Goal: Check status: Check status

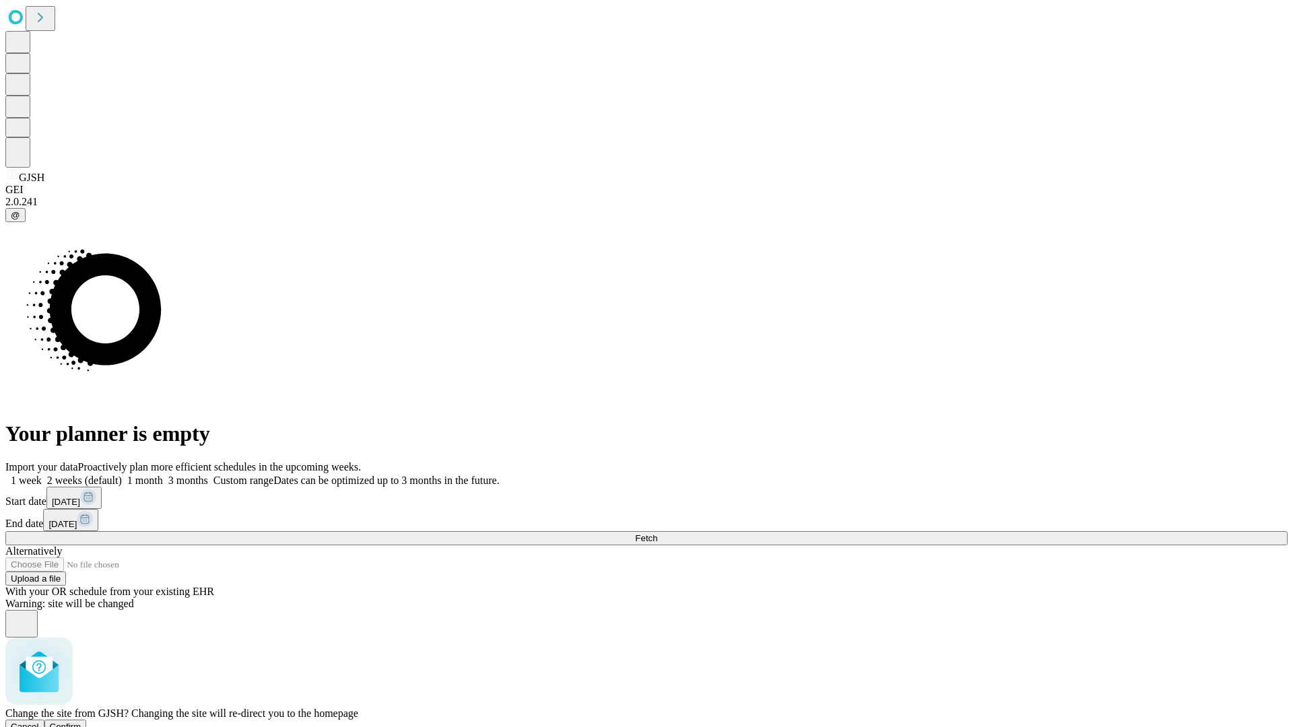
click at [81, 722] on span "Confirm" at bounding box center [66, 727] width 32 height 10
click at [122, 475] on label "2 weeks (default)" at bounding box center [82, 480] width 80 height 11
click at [657, 533] on span "Fetch" at bounding box center [646, 538] width 22 height 10
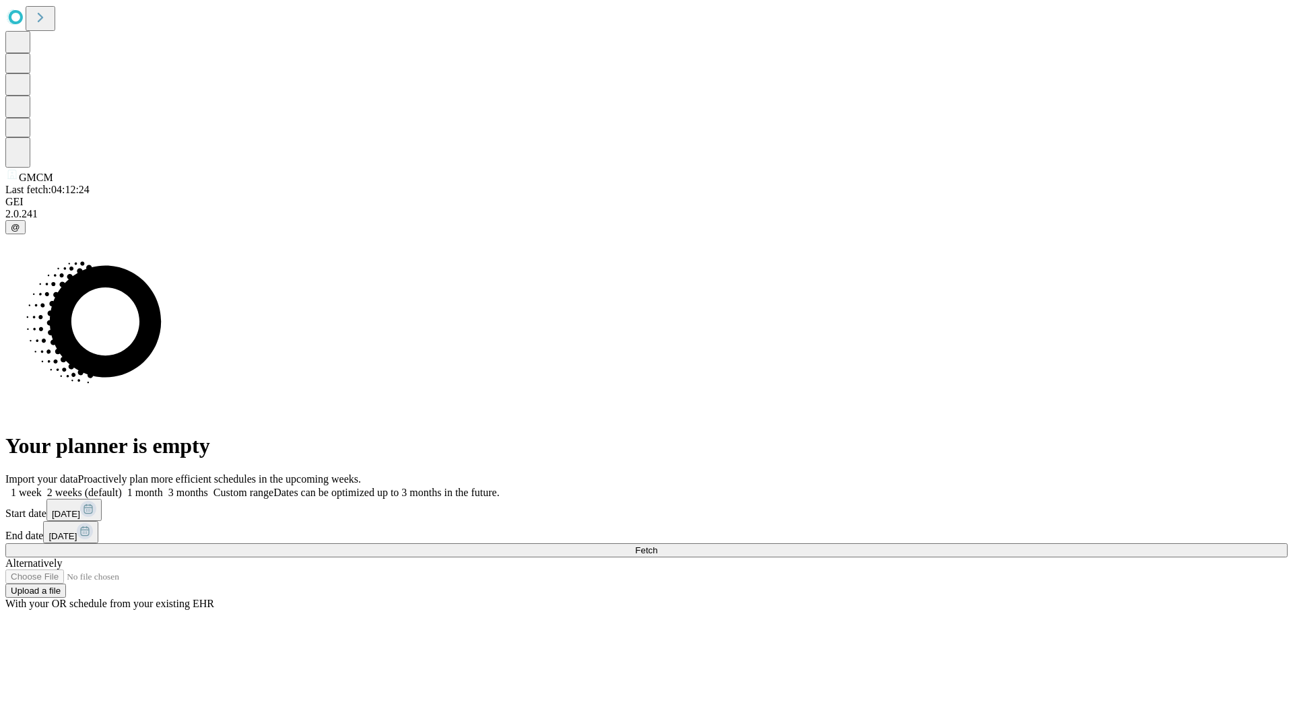
click at [122, 487] on label "2 weeks (default)" at bounding box center [82, 492] width 80 height 11
click at [657, 546] on span "Fetch" at bounding box center [646, 551] width 22 height 10
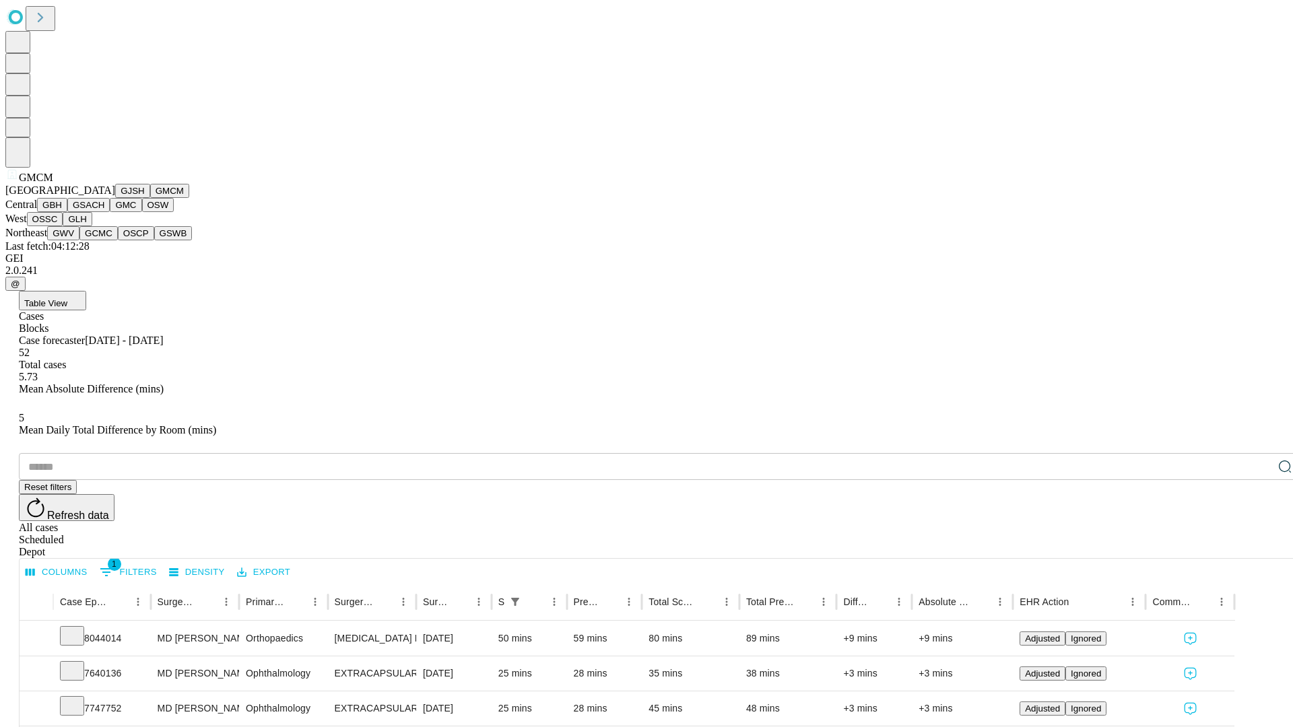
click at [67, 212] on button "GBH" at bounding box center [52, 205] width 30 height 14
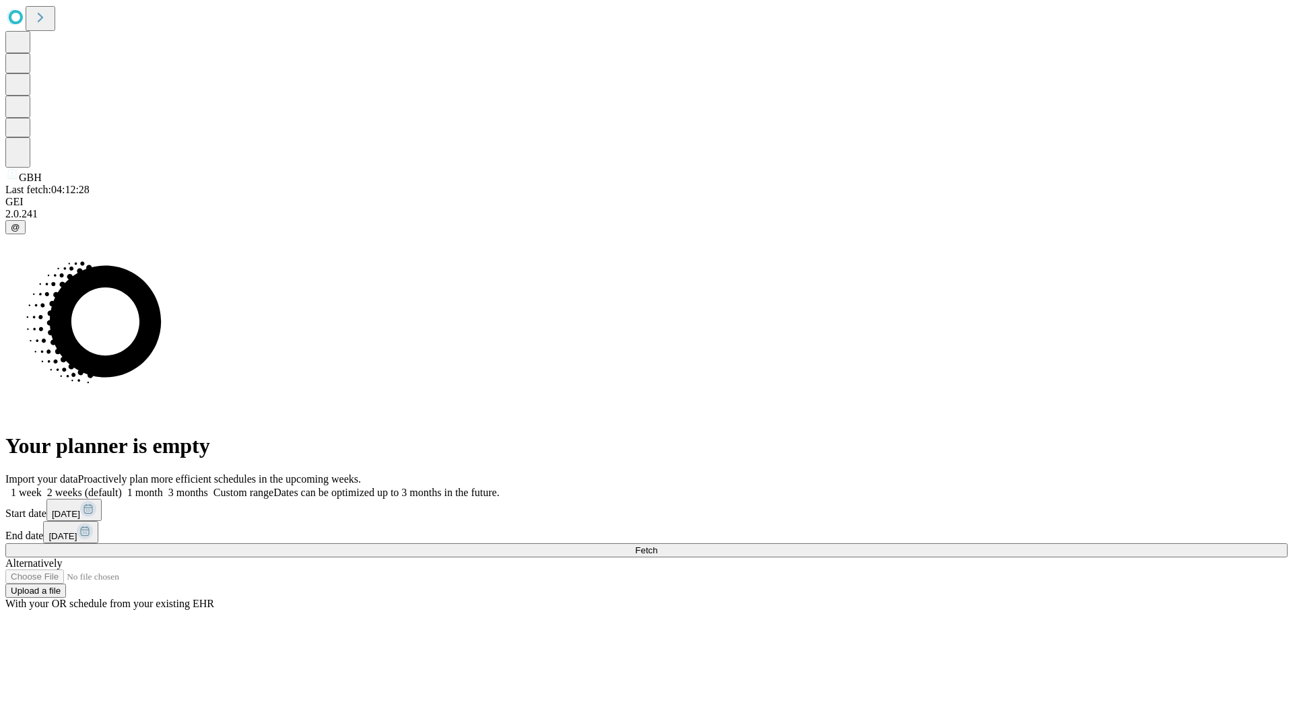
click at [122, 487] on label "2 weeks (default)" at bounding box center [82, 492] width 80 height 11
click at [657, 546] on span "Fetch" at bounding box center [646, 551] width 22 height 10
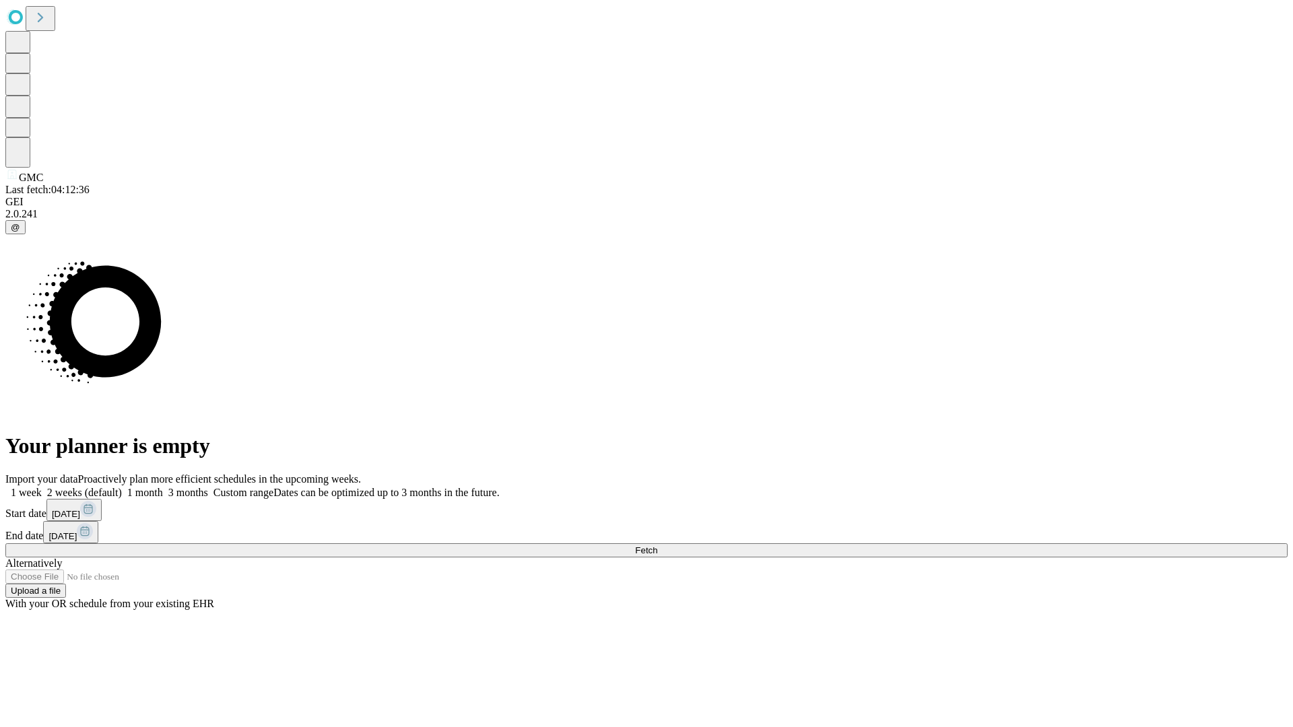
click at [122, 487] on label "2 weeks (default)" at bounding box center [82, 492] width 80 height 11
click at [657, 546] on span "Fetch" at bounding box center [646, 551] width 22 height 10
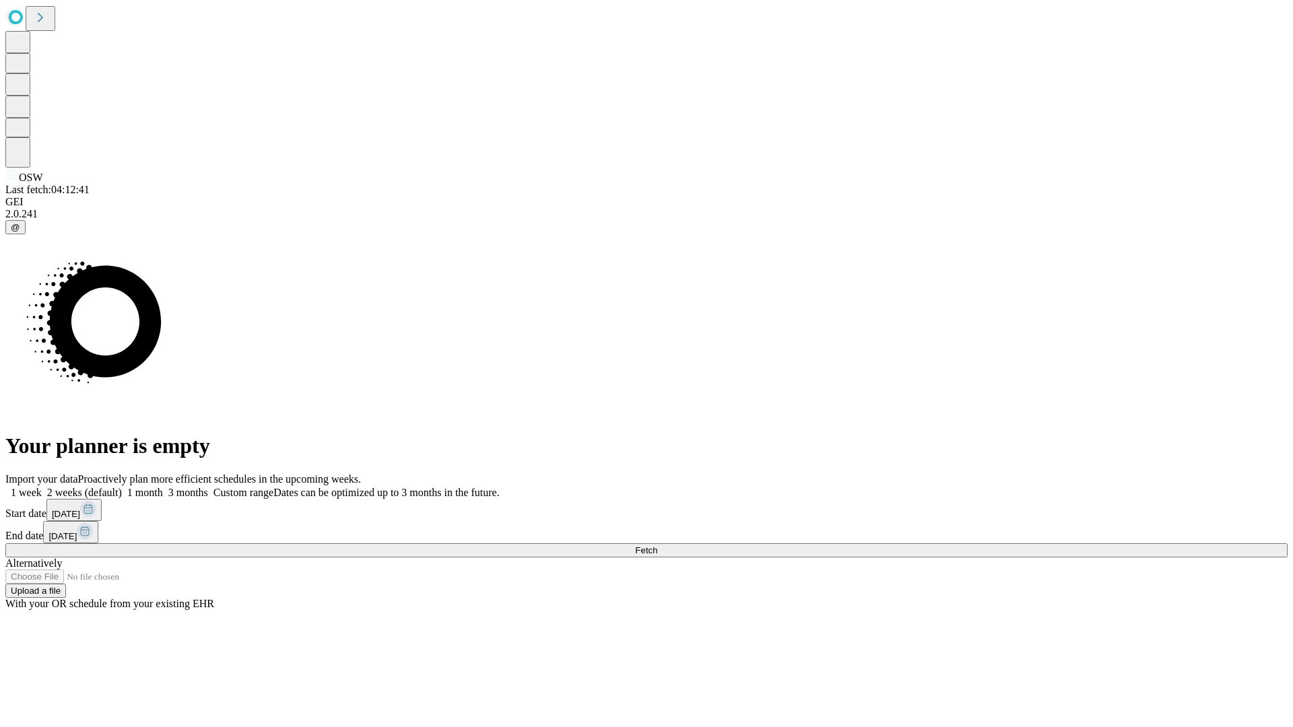
click at [657, 546] on span "Fetch" at bounding box center [646, 551] width 22 height 10
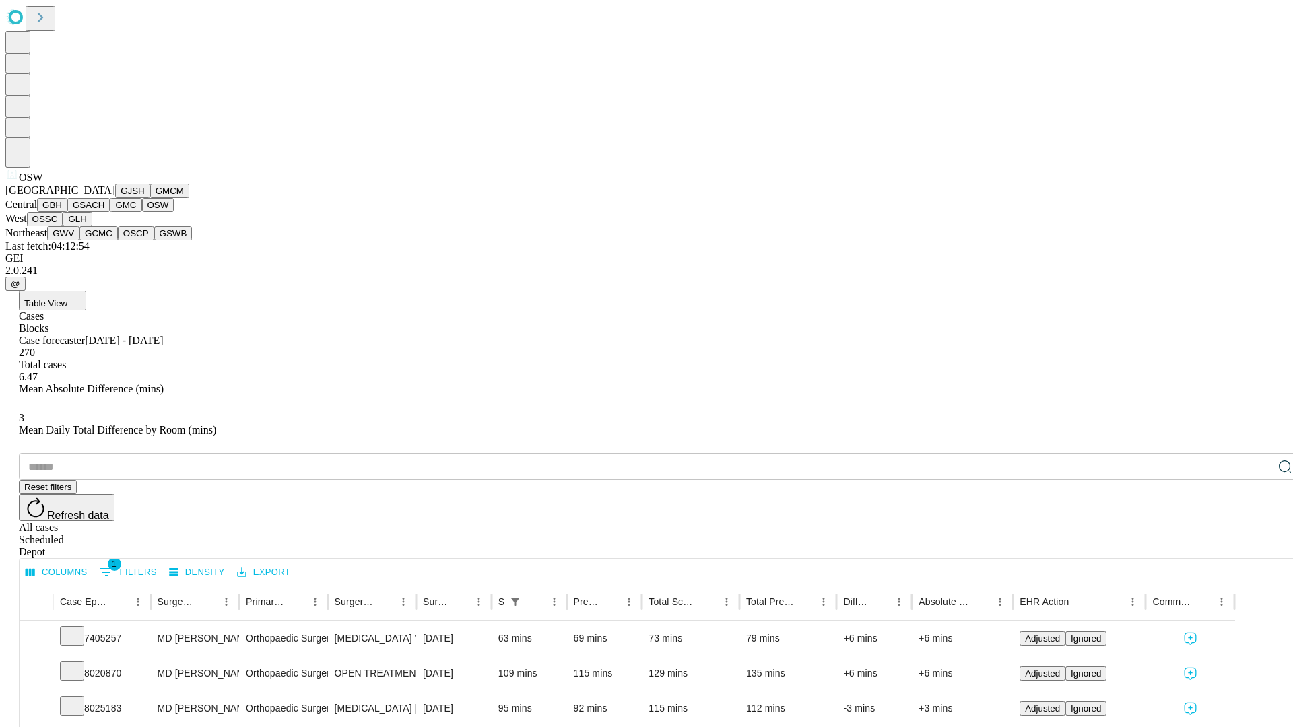
click at [63, 226] on button "OSSC" at bounding box center [45, 219] width 36 height 14
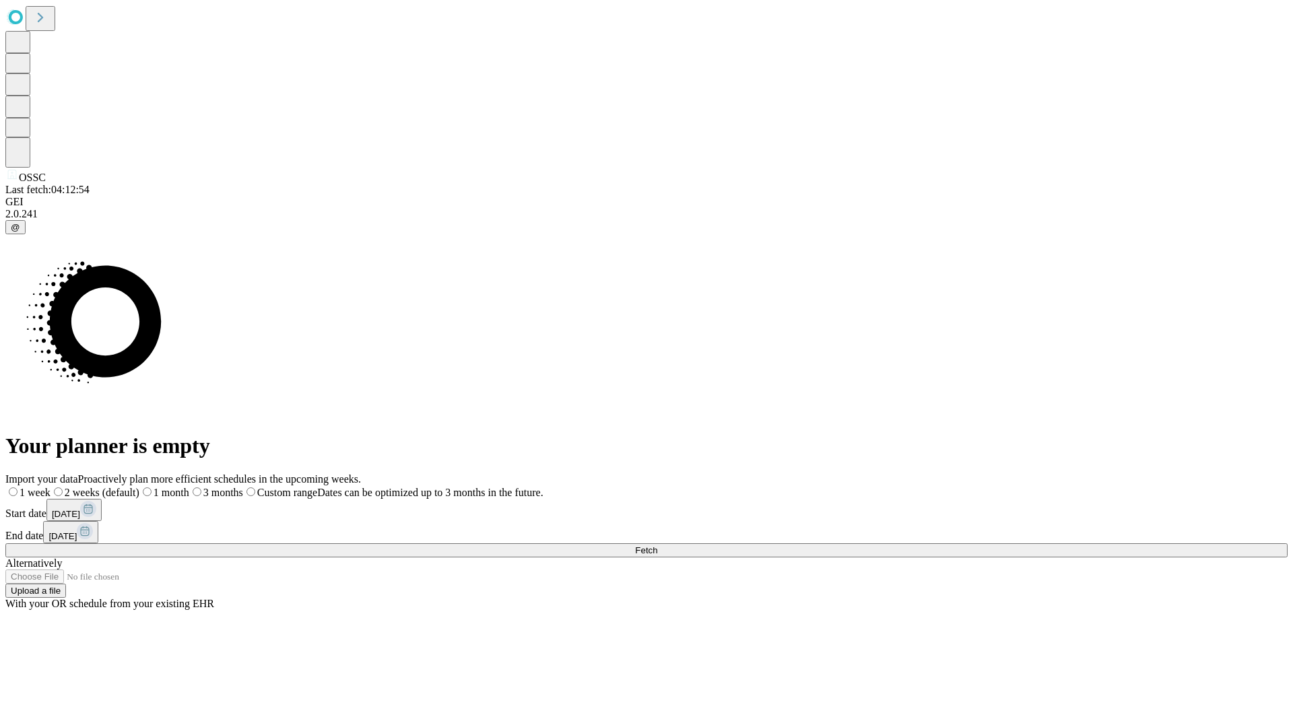
click at [139, 487] on label "2 weeks (default)" at bounding box center [95, 492] width 89 height 11
click at [657, 546] on span "Fetch" at bounding box center [646, 551] width 22 height 10
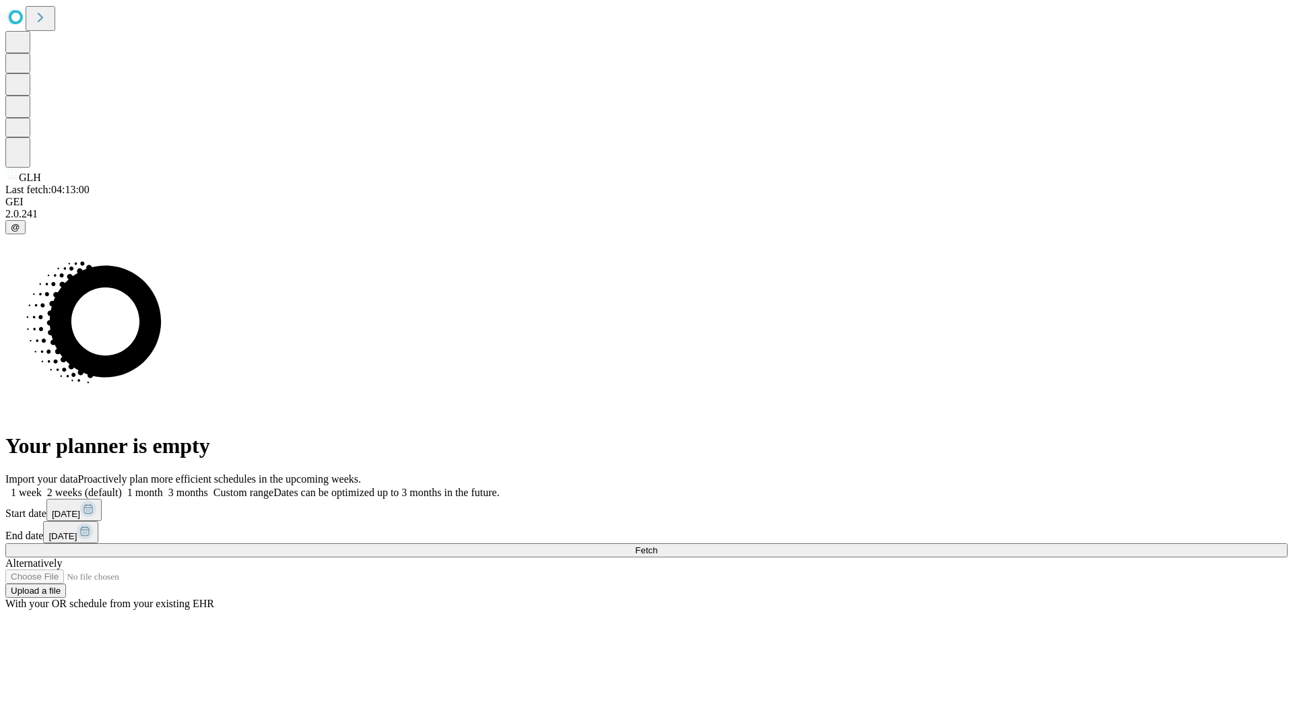
click at [122, 487] on label "2 weeks (default)" at bounding box center [82, 492] width 80 height 11
click at [657, 546] on span "Fetch" at bounding box center [646, 551] width 22 height 10
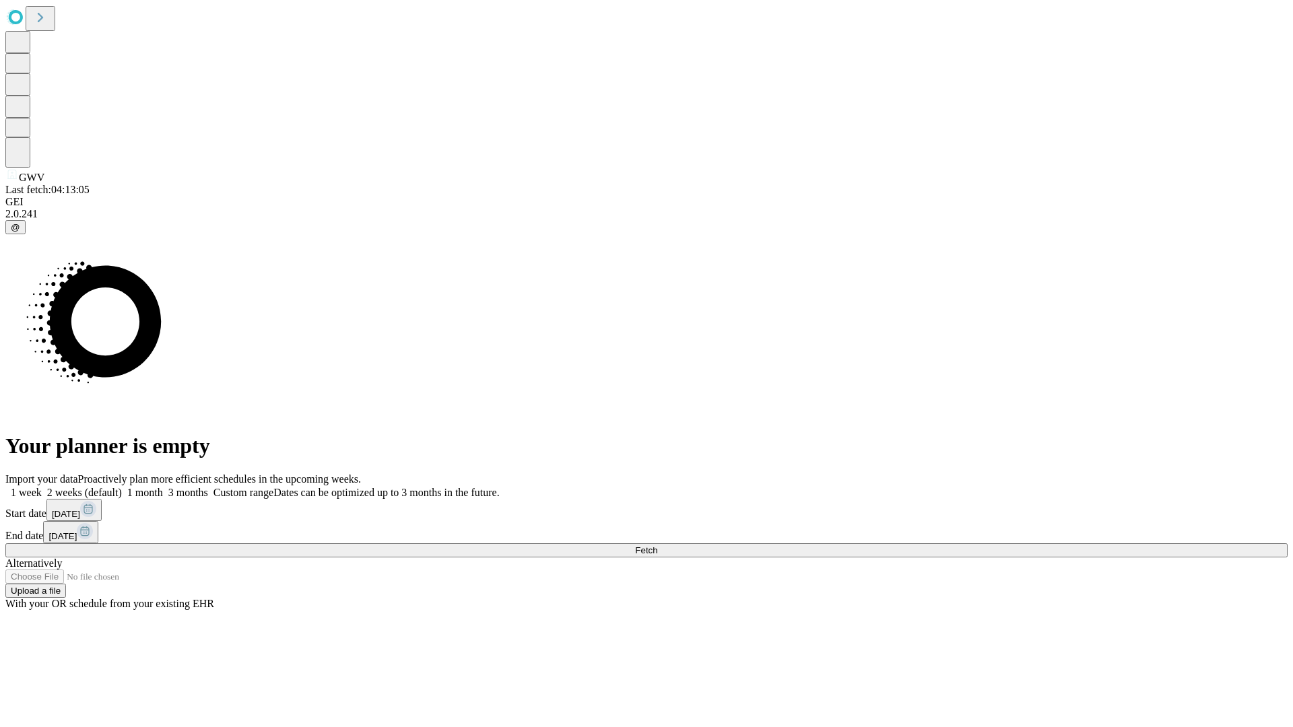
click at [122, 487] on label "2 weeks (default)" at bounding box center [82, 492] width 80 height 11
click at [657, 546] on span "Fetch" at bounding box center [646, 551] width 22 height 10
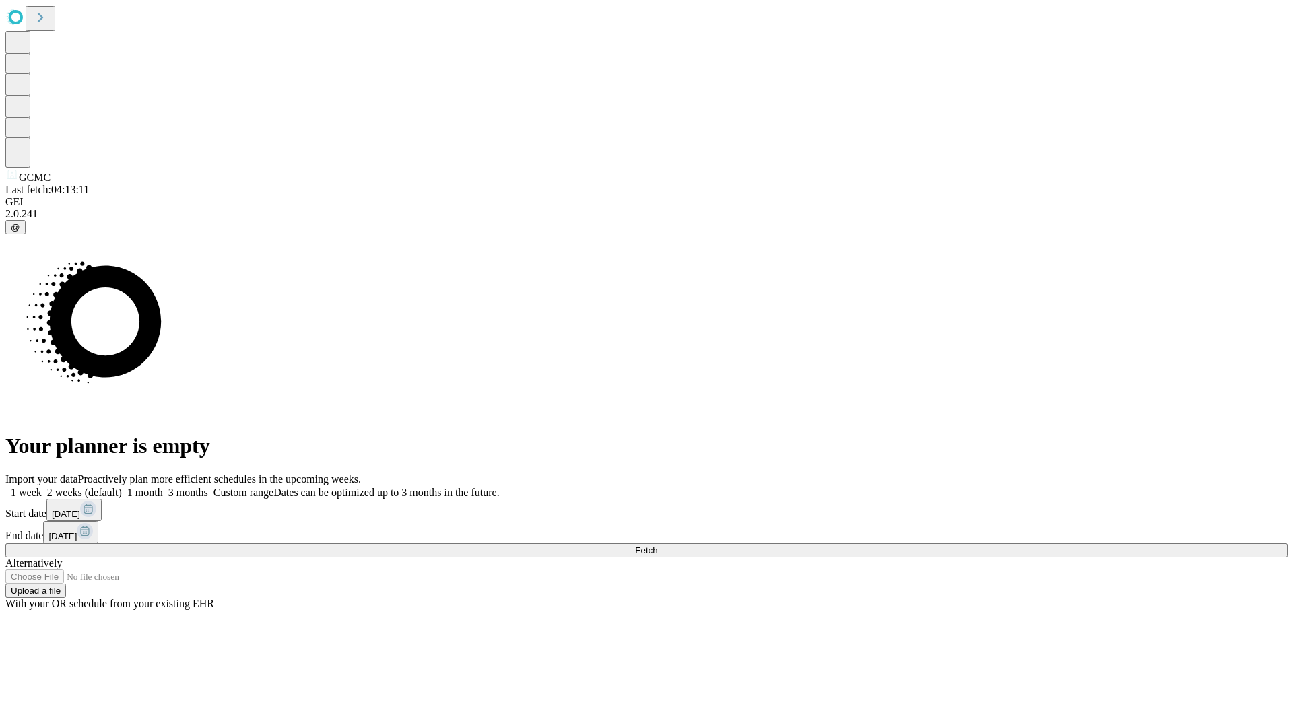
click at [122, 487] on label "2 weeks (default)" at bounding box center [82, 492] width 80 height 11
click at [657, 546] on span "Fetch" at bounding box center [646, 551] width 22 height 10
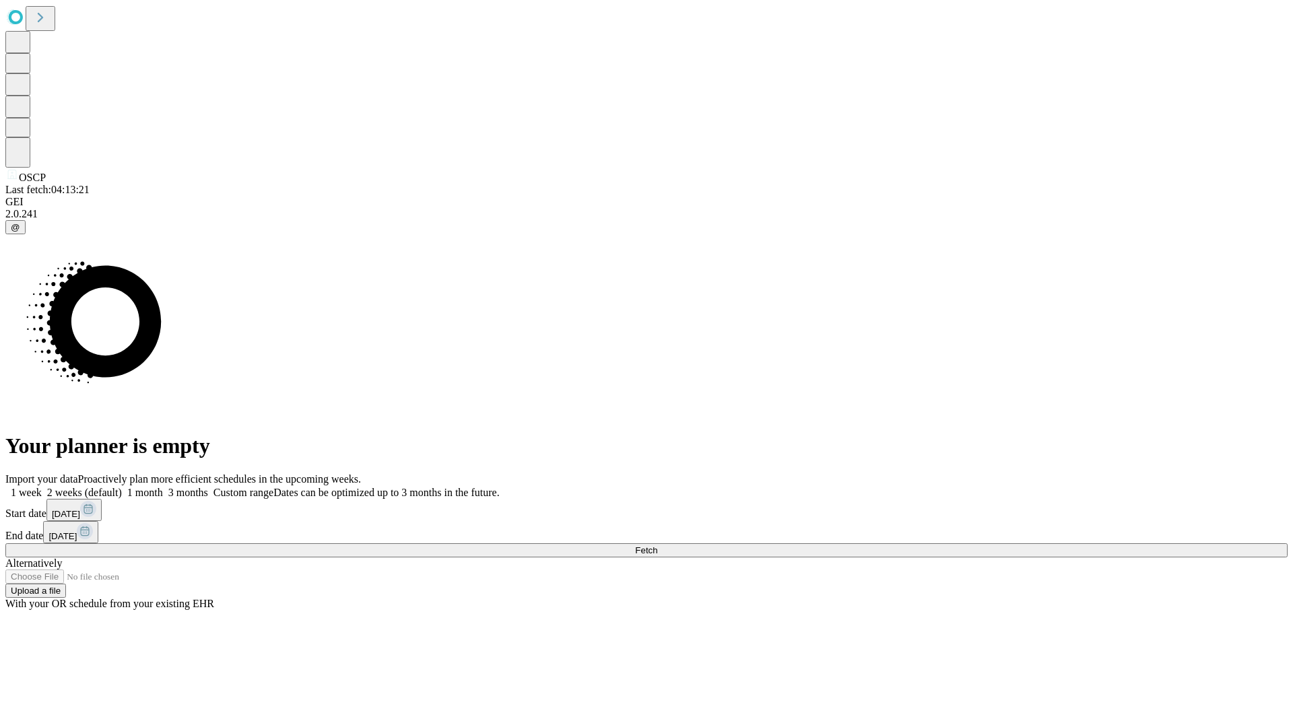
click at [122, 487] on label "2 weeks (default)" at bounding box center [82, 492] width 80 height 11
click at [657, 546] on span "Fetch" at bounding box center [646, 551] width 22 height 10
